Goal: Task Accomplishment & Management: Use online tool/utility

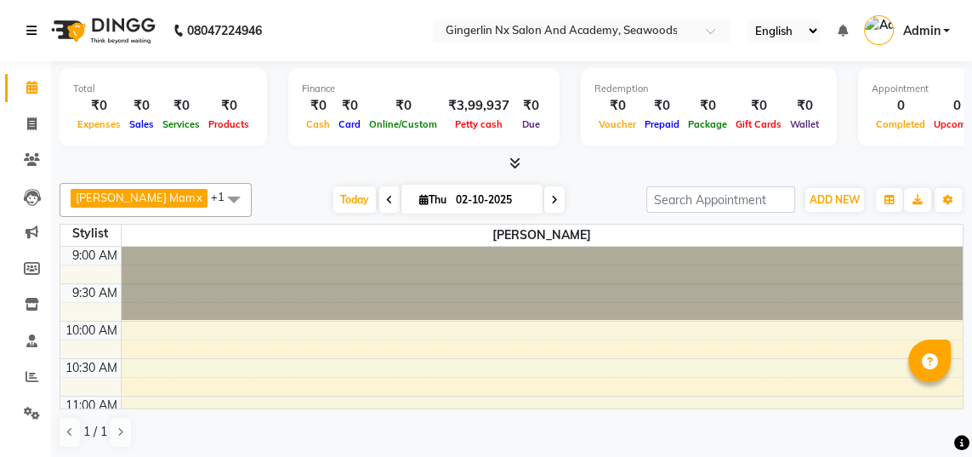
click at [40, 31] on link at bounding box center [34, 31] width 17 height 48
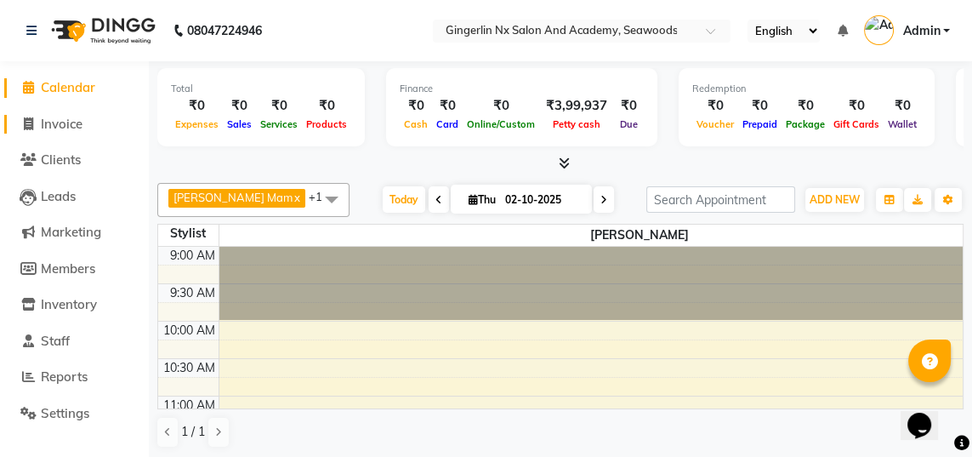
click at [69, 129] on span "Invoice" at bounding box center [62, 124] width 42 height 16
select select "480"
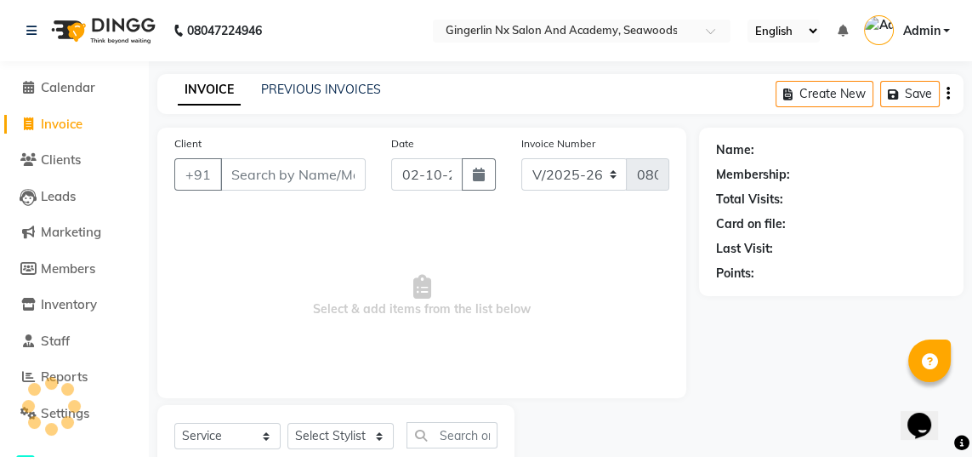
select select "membership"
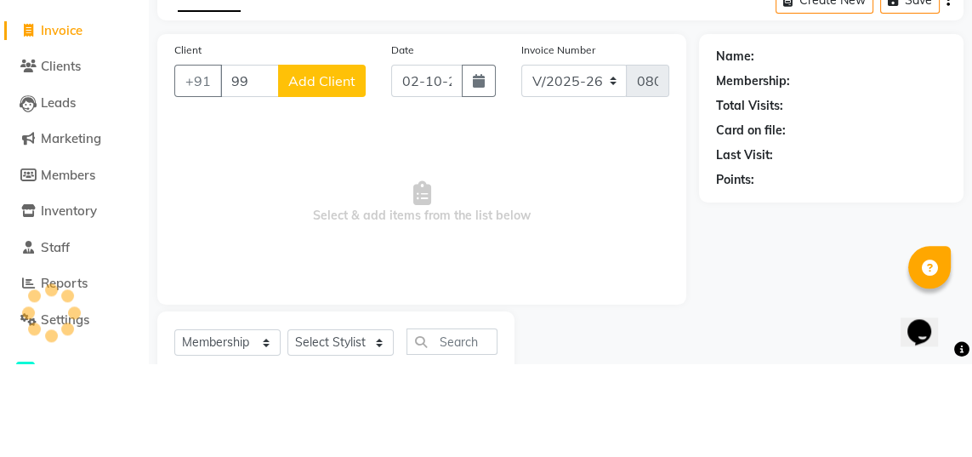
type input "9"
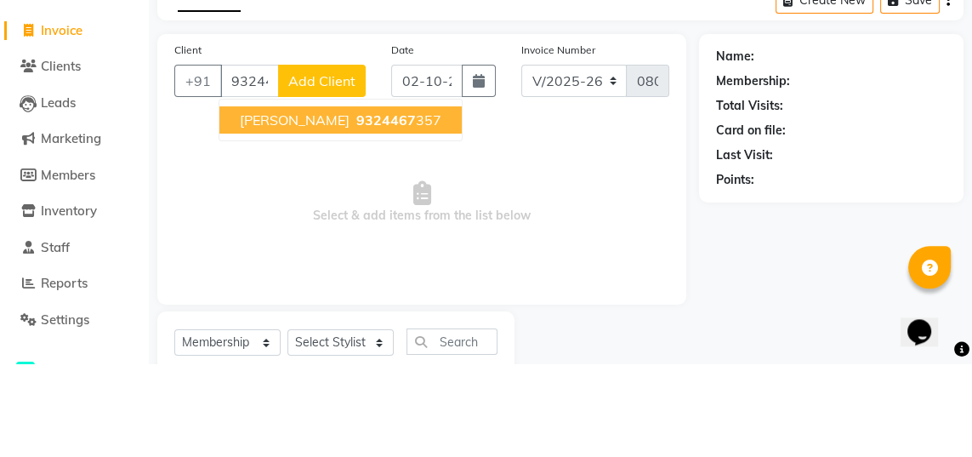
click at [384, 218] on span "9324467" at bounding box center [386, 213] width 60 height 17
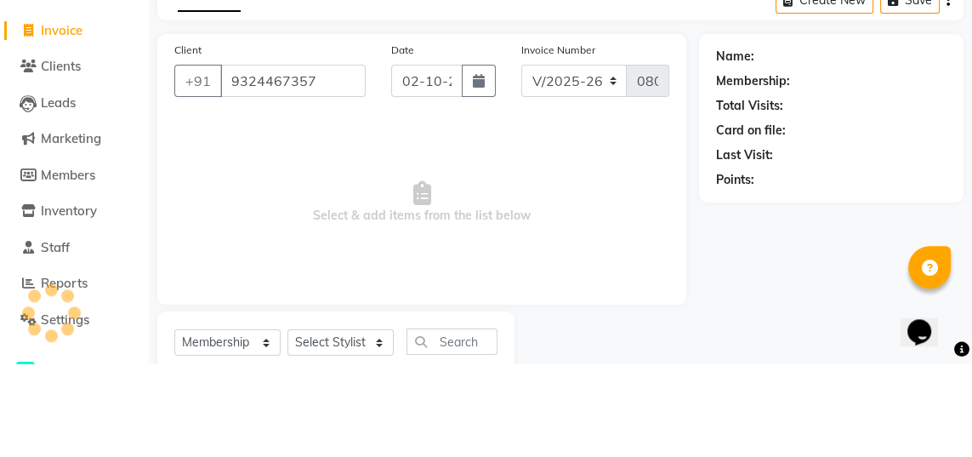
type input "9324467357"
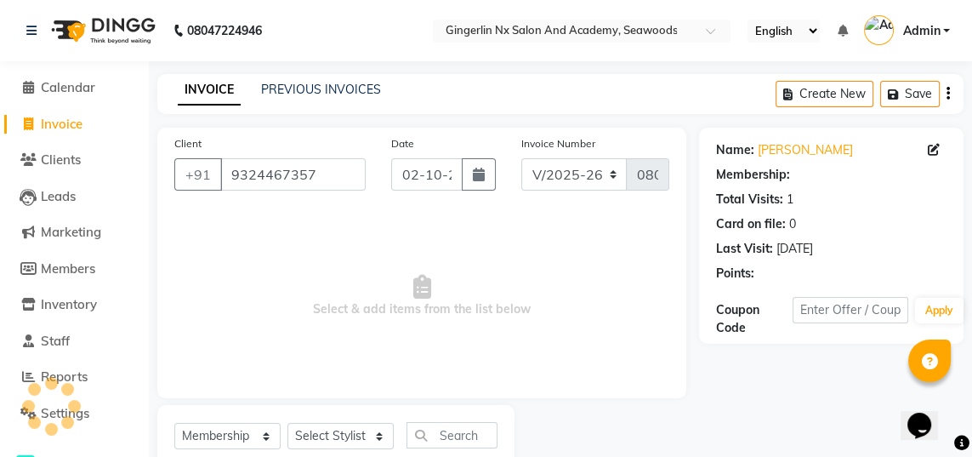
select select "2: Object"
